Goal: Task Accomplishment & Management: Use online tool/utility

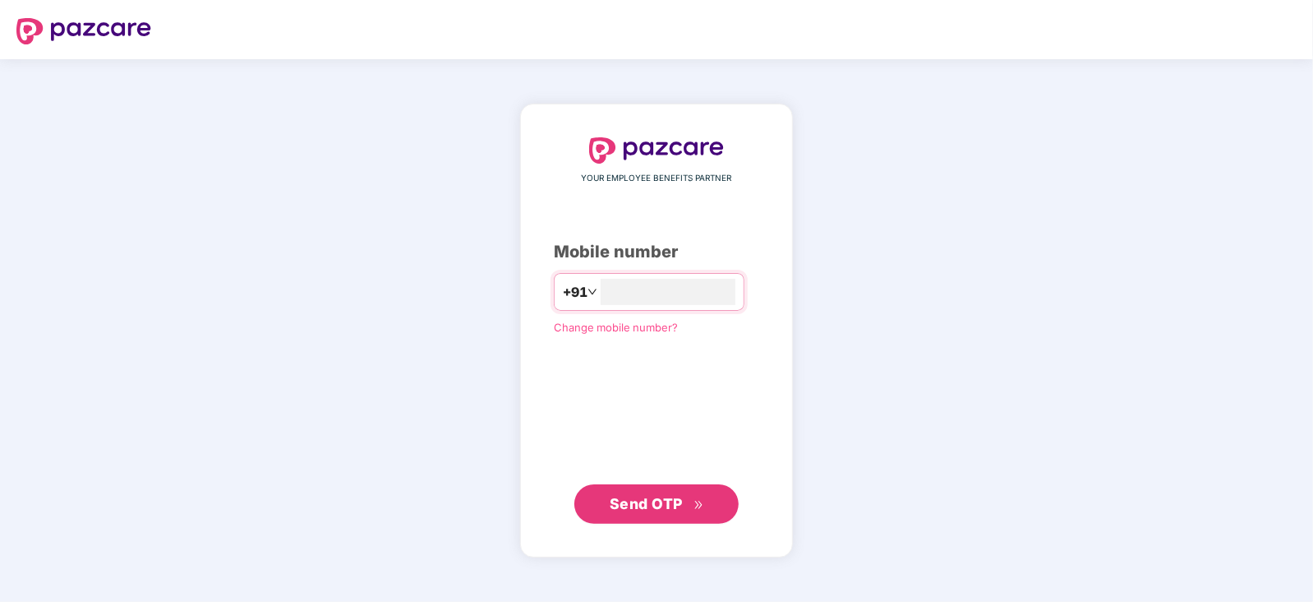
type input "**********"
click at [632, 498] on span "Send OTP" at bounding box center [646, 503] width 73 height 17
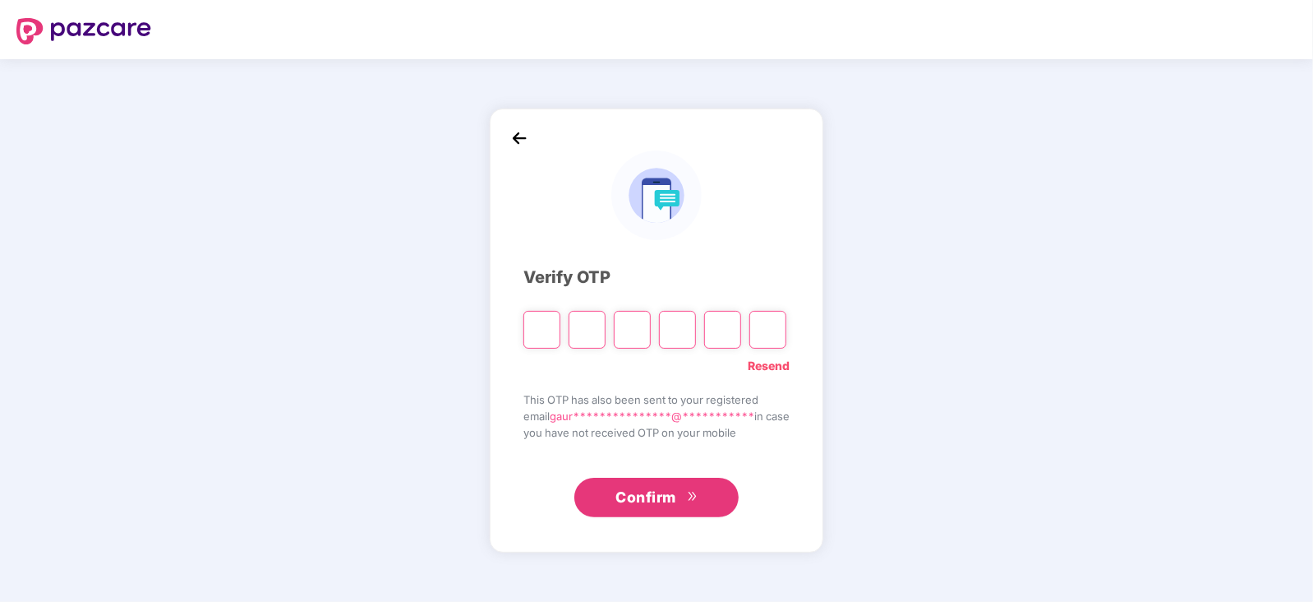
type input "*"
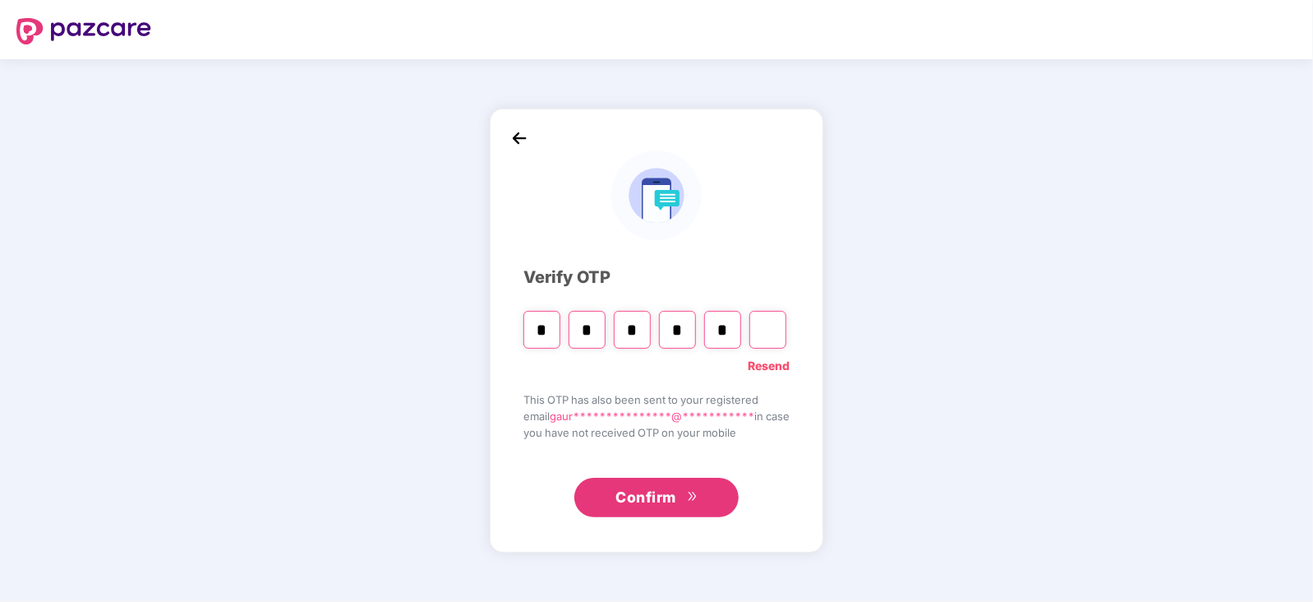
type input "*"
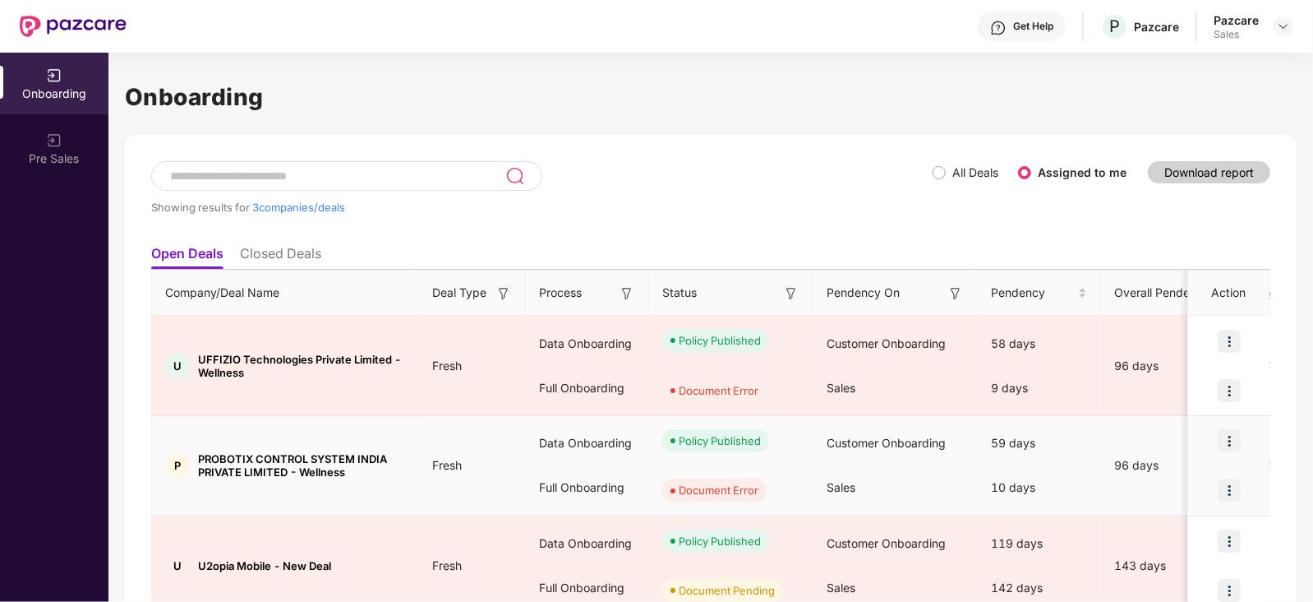
scroll to position [74, 0]
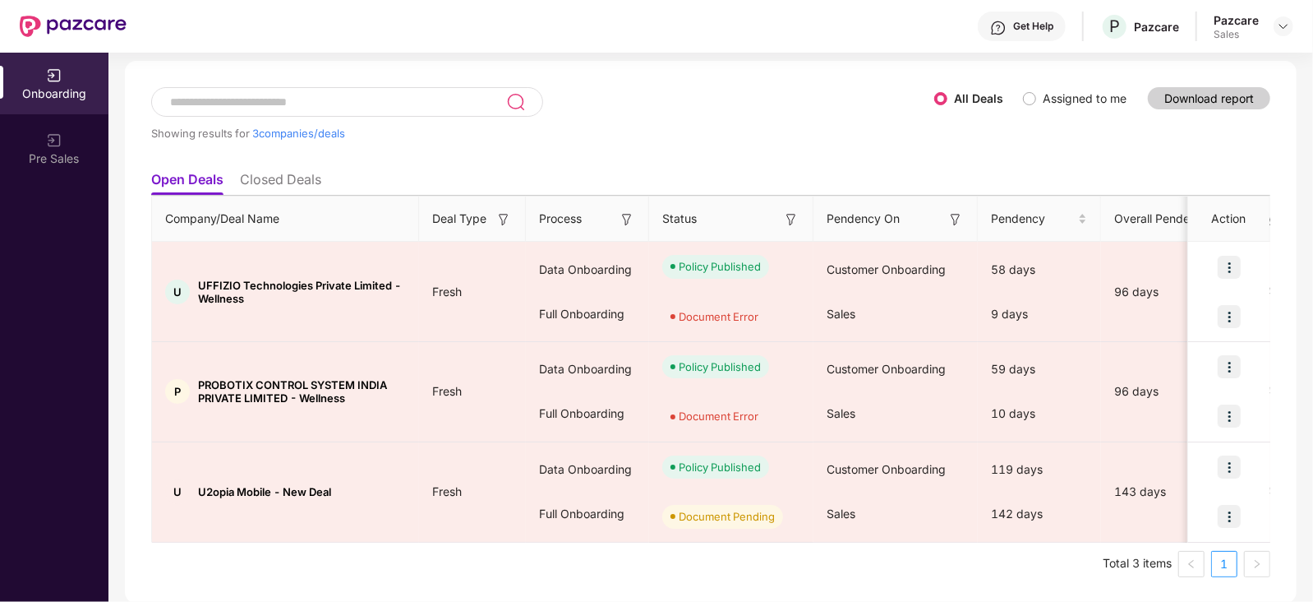
click at [308, 182] on li "Closed Deals" at bounding box center [280, 183] width 81 height 24
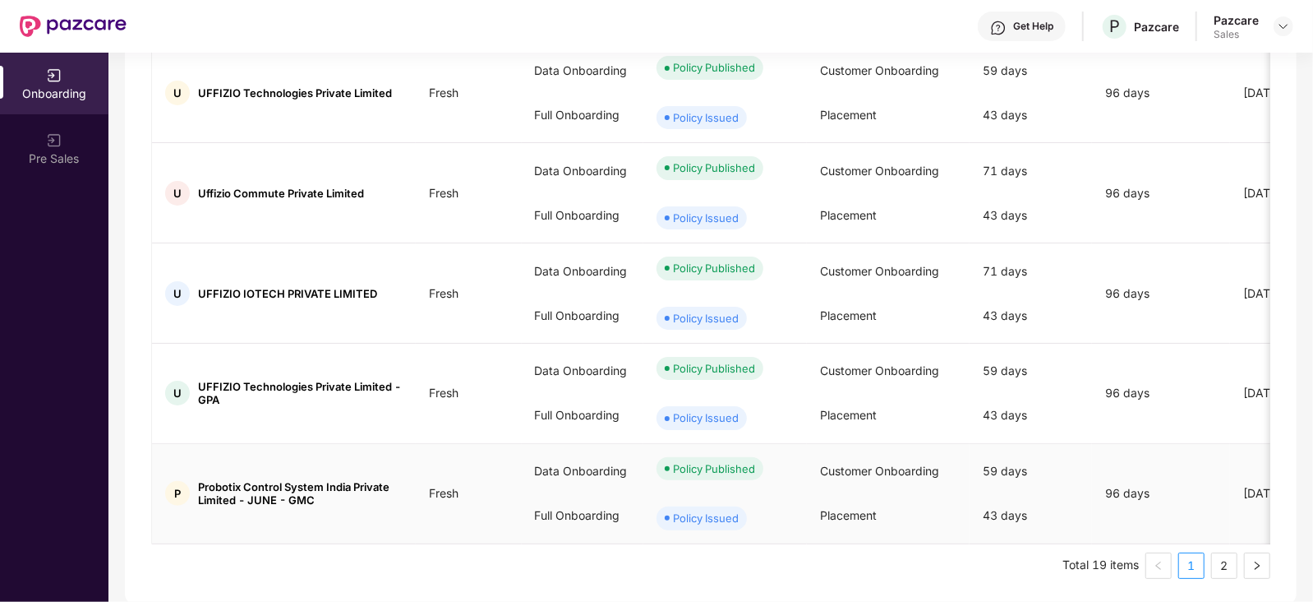
scroll to position [0, 0]
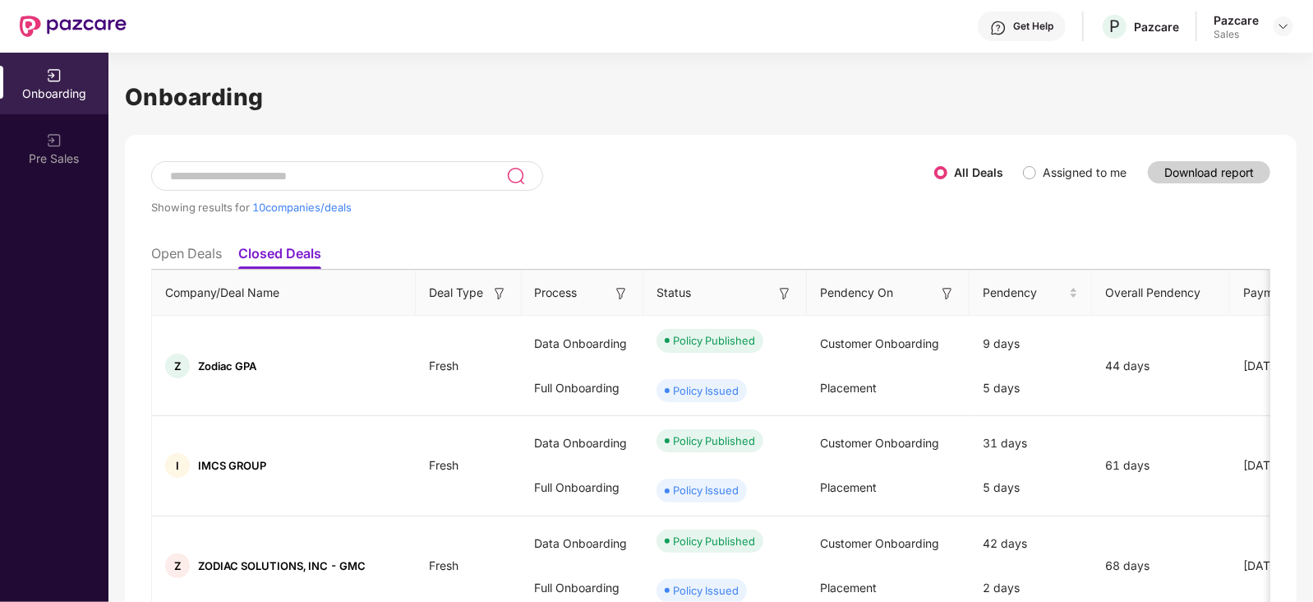
click at [201, 249] on li "Open Deals" at bounding box center [186, 257] width 71 height 24
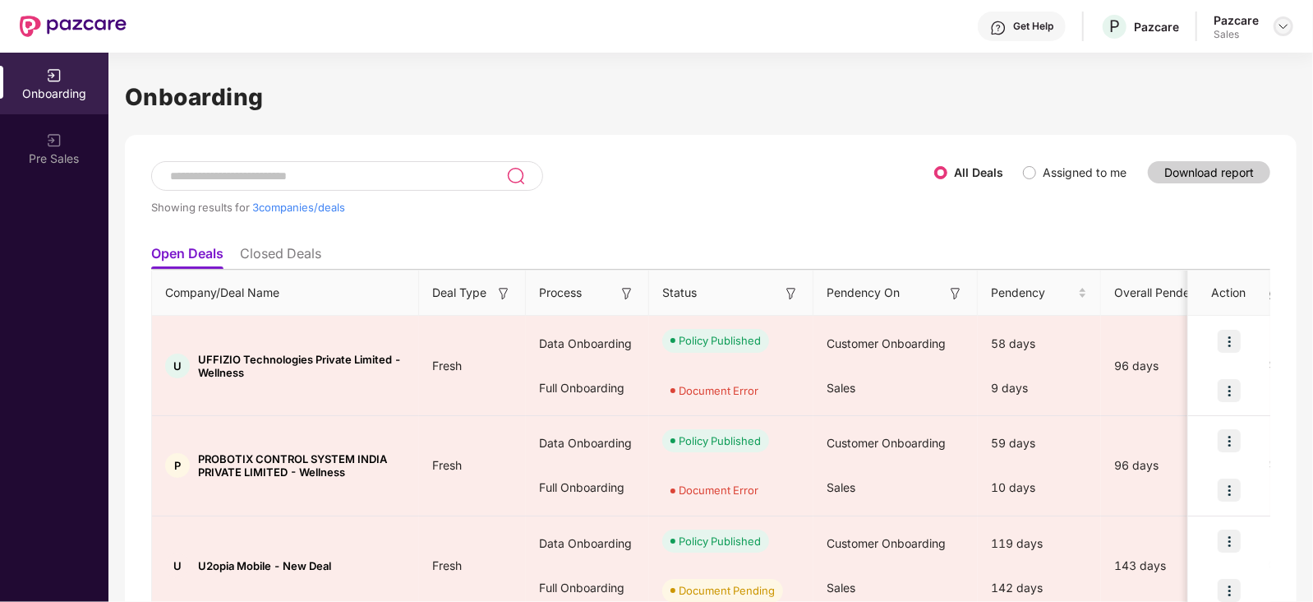
click at [1286, 29] on img at bounding box center [1283, 26] width 13 height 13
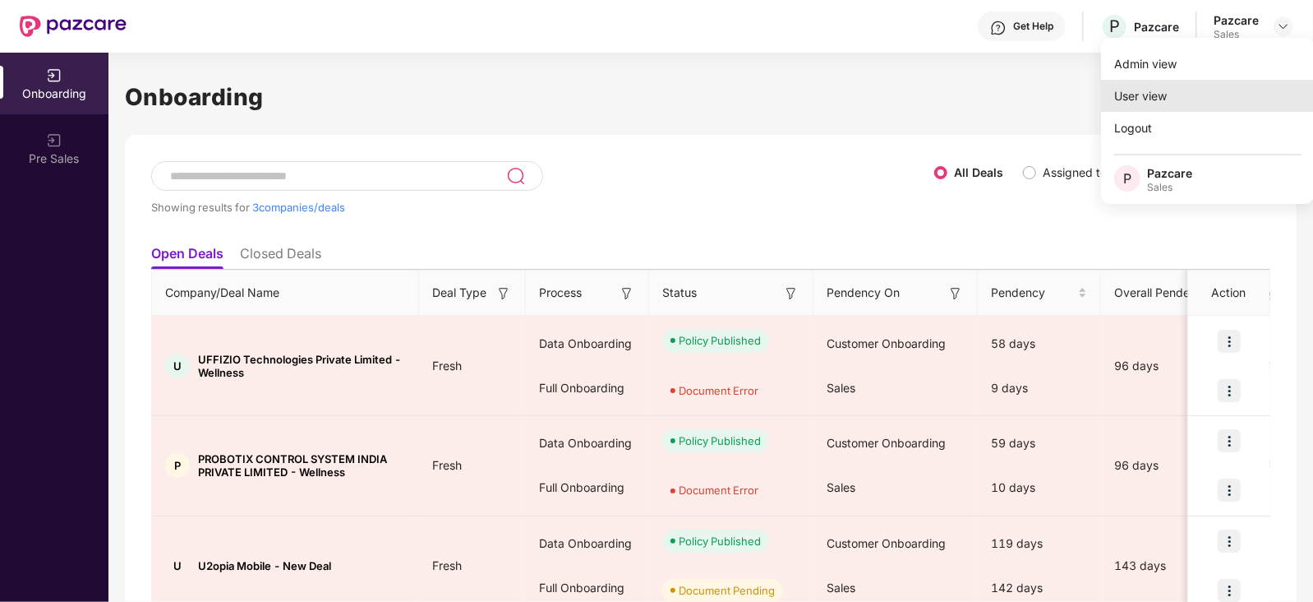
click at [1181, 97] on div "User view" at bounding box center [1208, 96] width 214 height 32
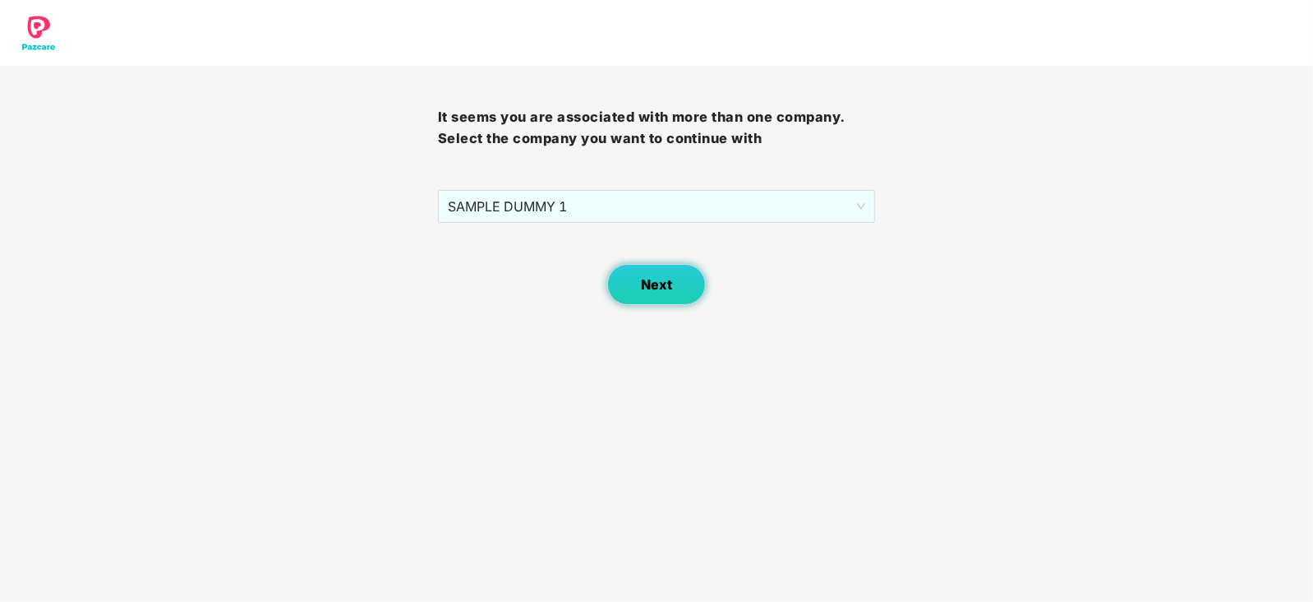
click at [662, 280] on span "Next" at bounding box center [656, 285] width 31 height 16
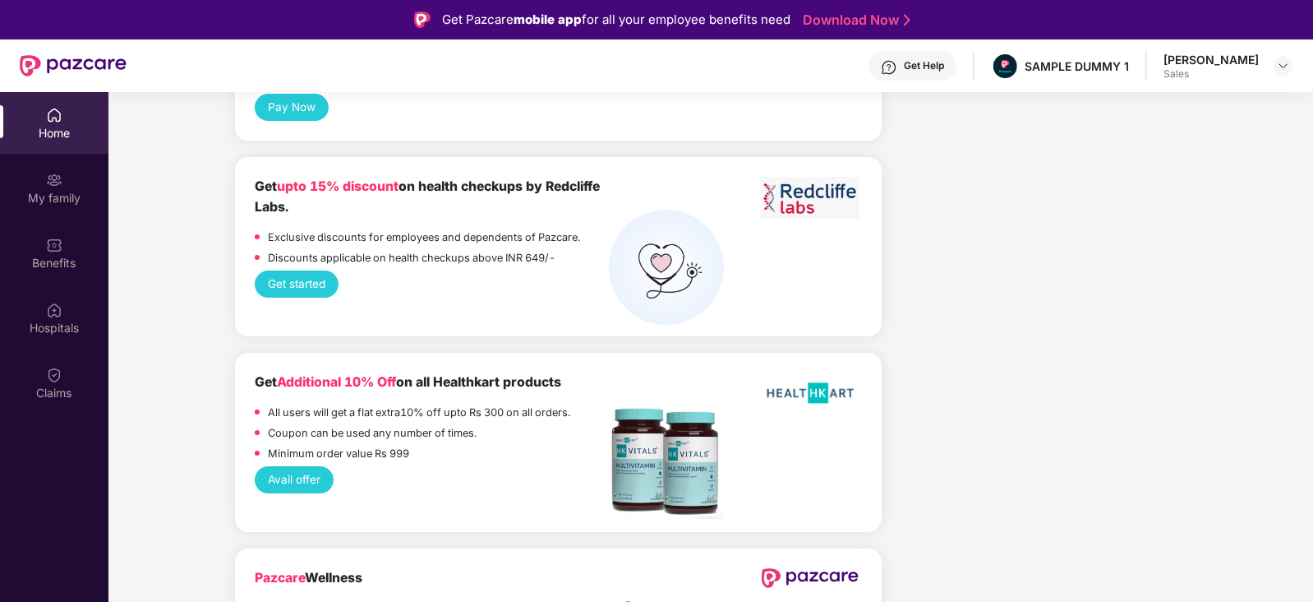
scroll to position [91, 0]
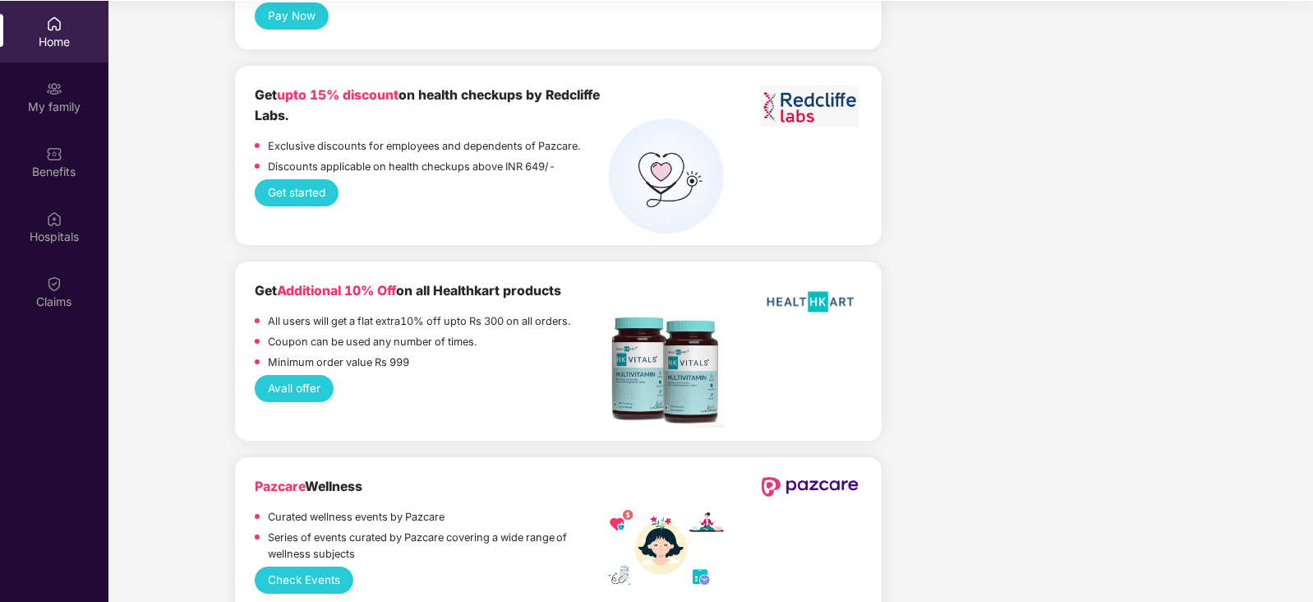
click at [303, 566] on button "Check Events" at bounding box center [304, 579] width 98 height 27
